Goal: Contribute content

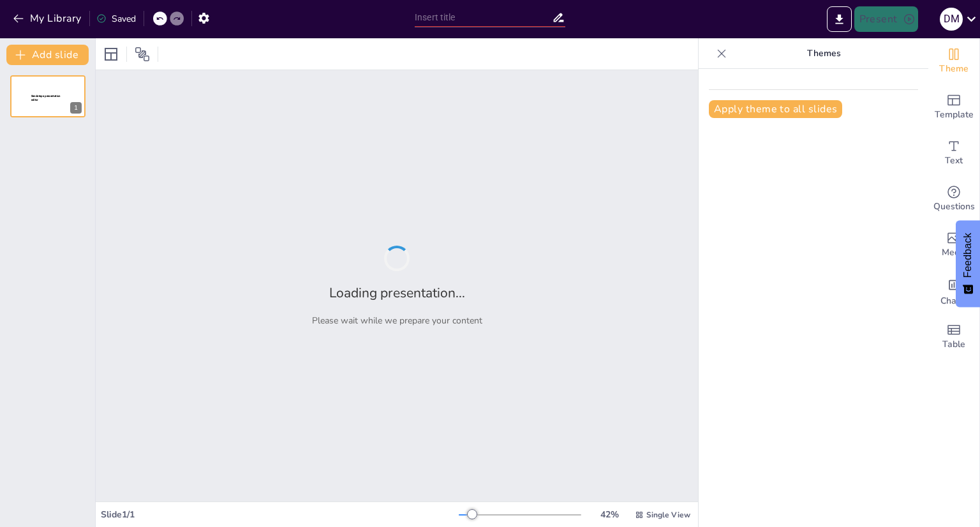
type input "Clasificación de la Vida: Dominios y Reinos en la Diversidad Celular"
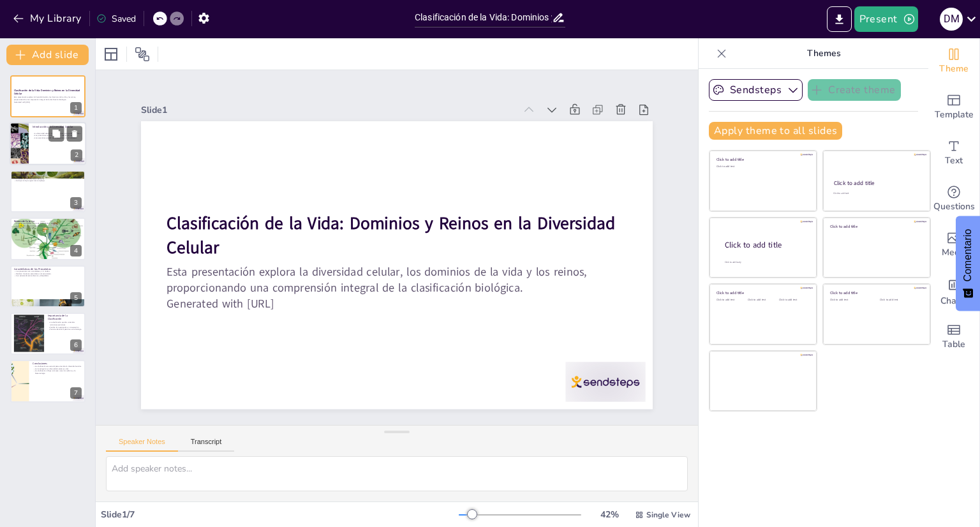
click at [34, 152] on div at bounding box center [48, 144] width 77 height 43
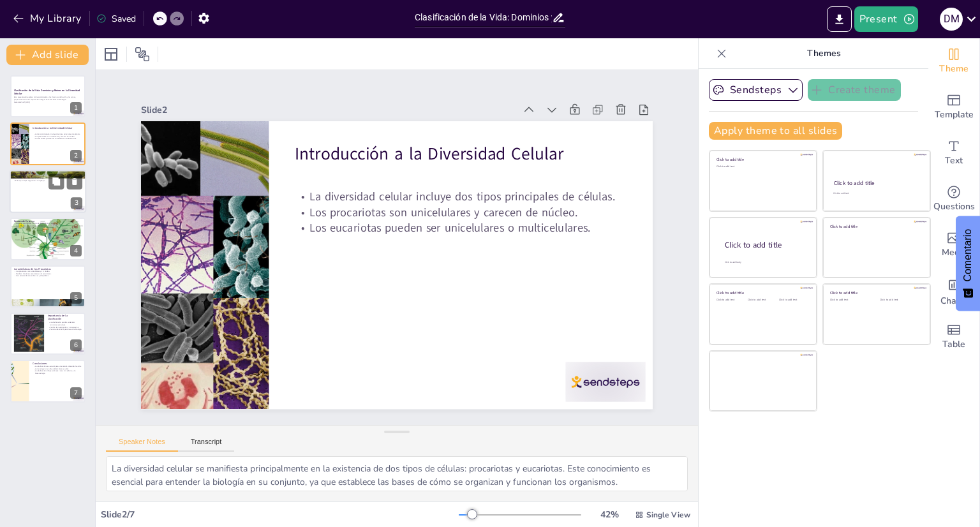
click at [42, 191] on div at bounding box center [48, 191] width 77 height 43
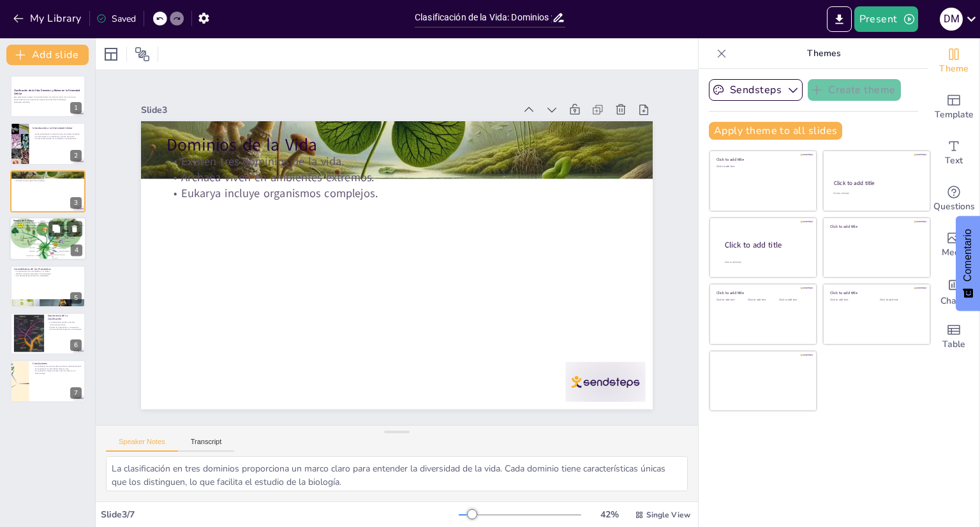
click at [46, 233] on div at bounding box center [48, 238] width 77 height 61
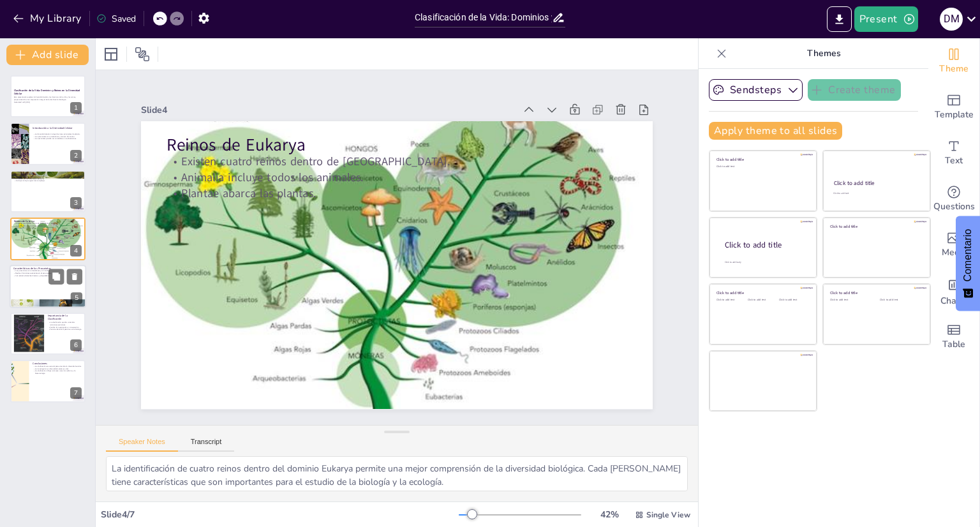
click at [45, 286] on div at bounding box center [48, 286] width 77 height 43
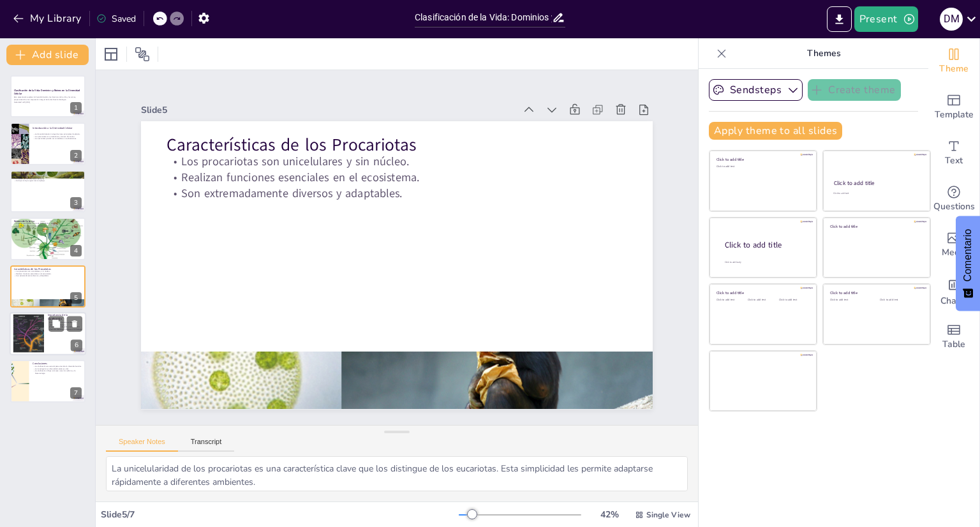
click at [45, 327] on div at bounding box center [48, 333] width 77 height 43
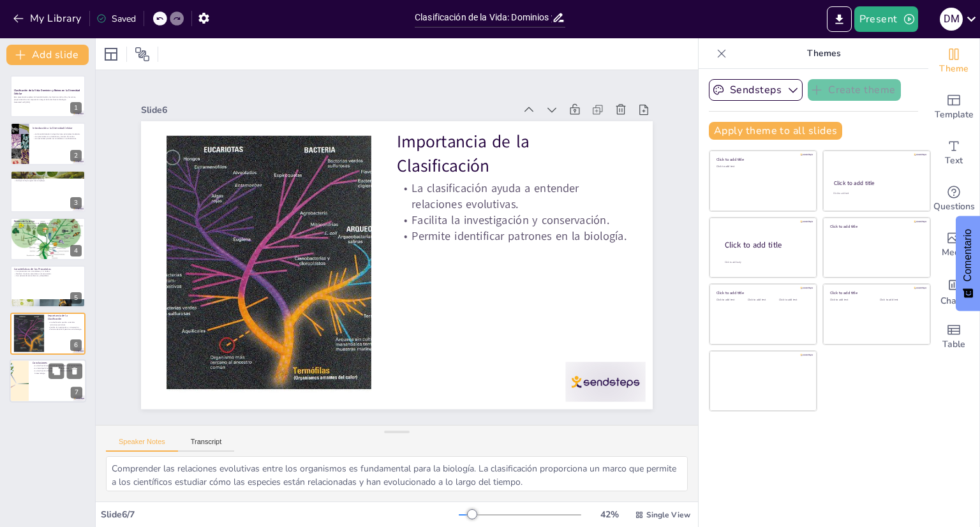
click at [26, 373] on div at bounding box center [18, 381] width 59 height 43
type textarea "Comprender la diversidad celular es clave para la biología. La clasificación pr…"
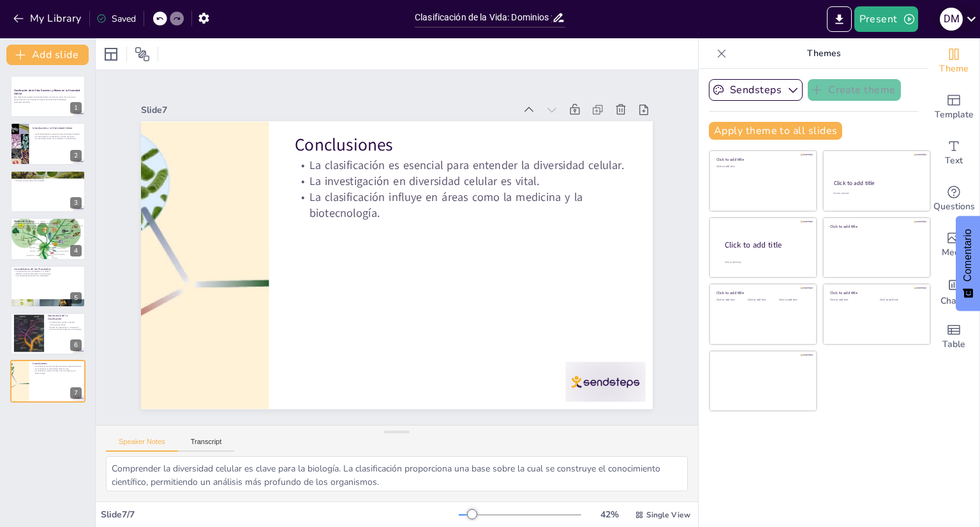
click at [965, 11] on icon at bounding box center [971, 18] width 17 height 17
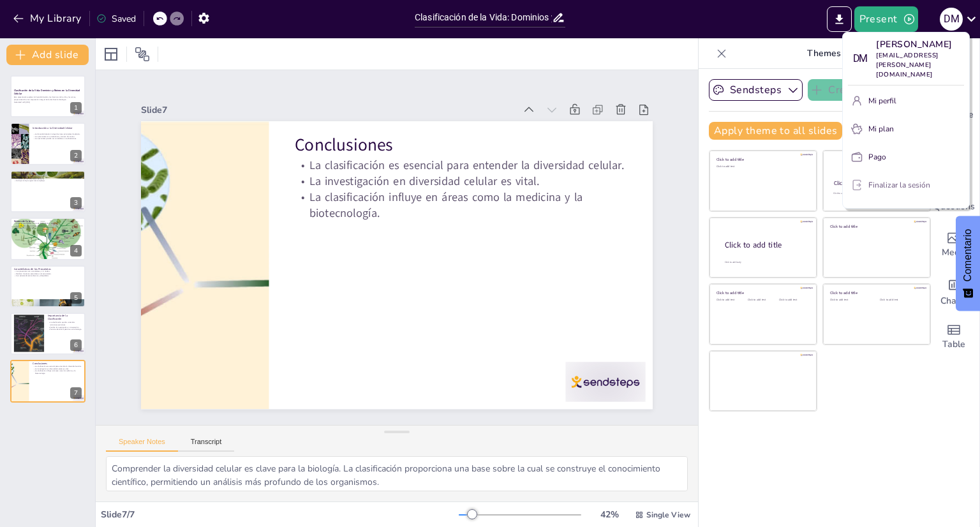
click at [897, 195] on button "Finalizar la sesión" at bounding box center [906, 185] width 116 height 20
